Goal: Task Accomplishment & Management: Complete application form

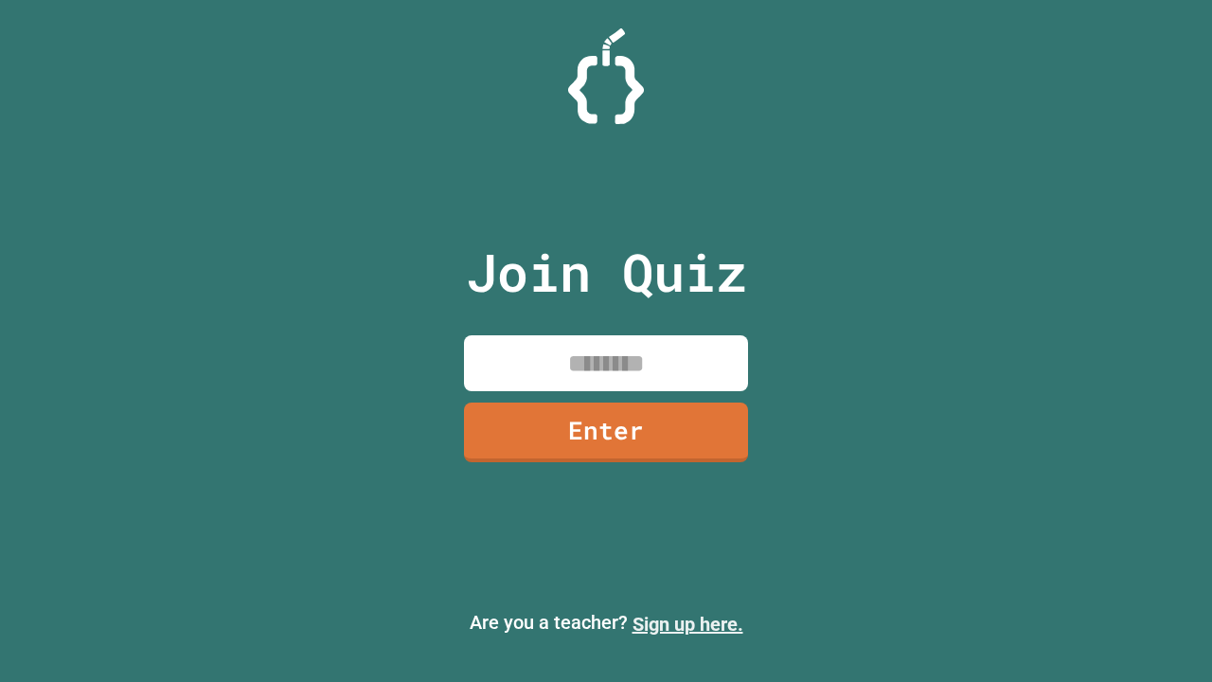
click at [687, 624] on link "Sign up here." at bounding box center [688, 624] width 111 height 23
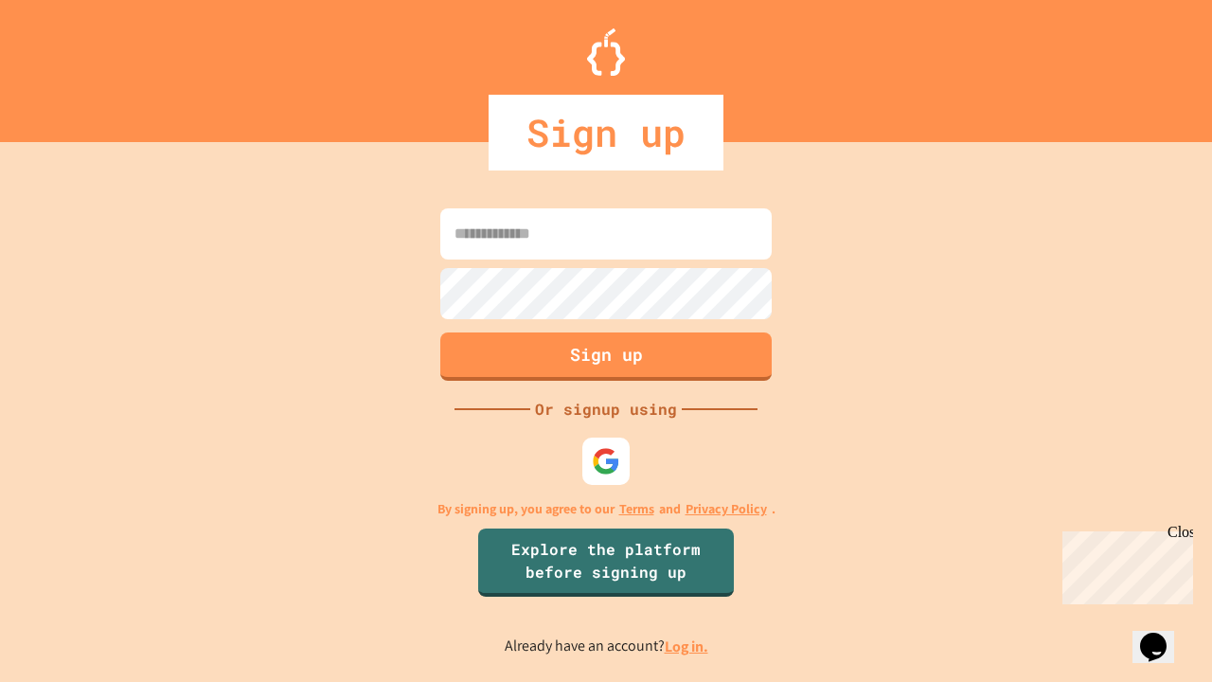
click at [687, 646] on link "Log in." at bounding box center [687, 646] width 44 height 20
